Goal: Transaction & Acquisition: Subscribe to service/newsletter

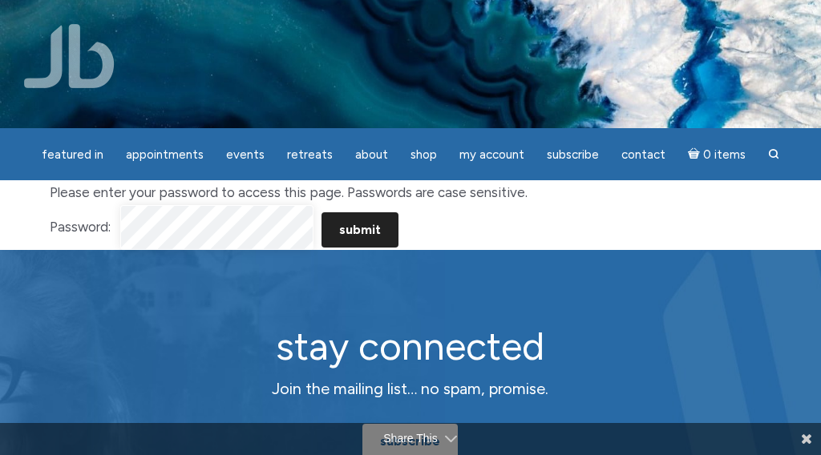
click at [359, 228] on input "Submit" at bounding box center [360, 229] width 77 height 35
click at [360, 229] on input "Submit" at bounding box center [360, 229] width 77 height 35
click at [361, 230] on input "Submit" at bounding box center [360, 229] width 77 height 35
click at [342, 238] on input "Submit" at bounding box center [360, 229] width 77 height 35
click at [350, 235] on input "Submit" at bounding box center [360, 229] width 77 height 35
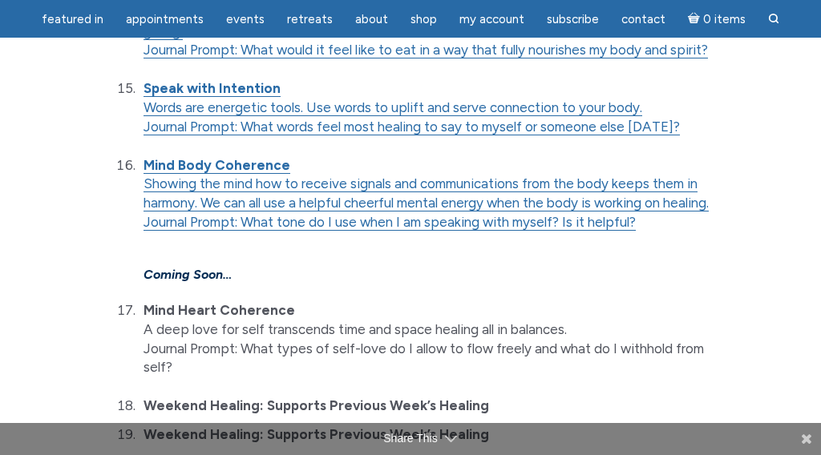
scroll to position [1607, 0]
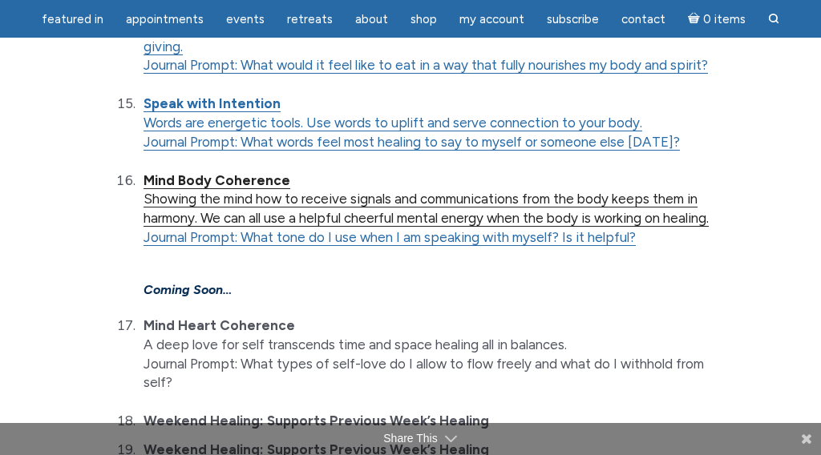
click at [259, 172] on link "Mind Body Coherence Showing the mind how to receive signals and communications …" at bounding box center [426, 199] width 565 height 55
